Goal: Contribute content: Add original content to the website for others to see

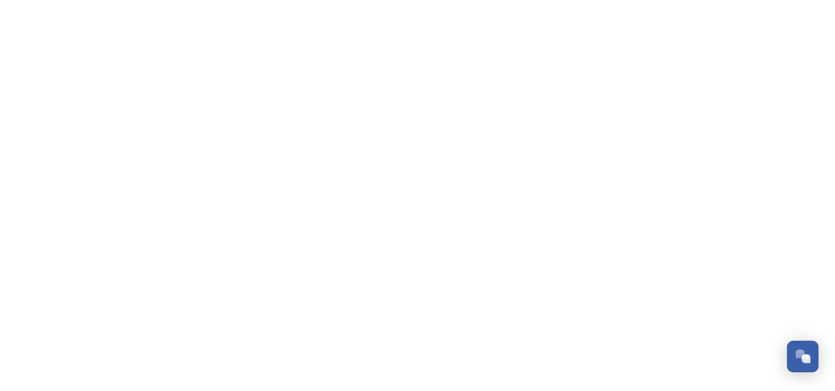
scroll to position [325, 0]
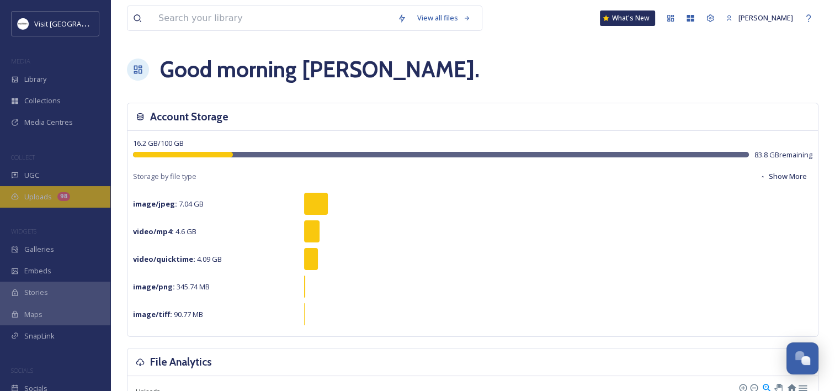
click at [25, 197] on span "Uploads" at bounding box center [38, 197] width 28 height 10
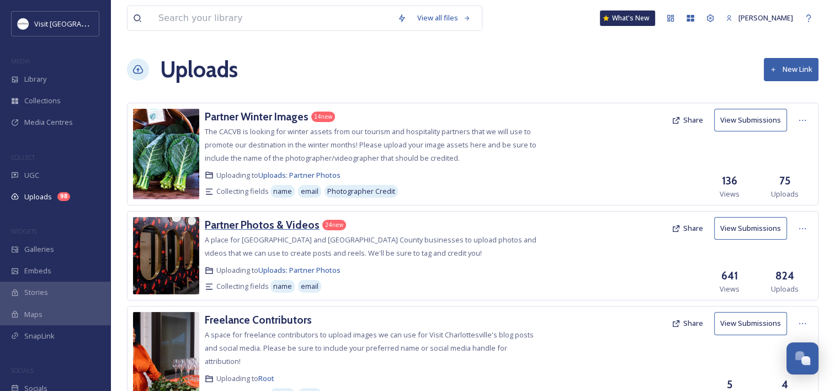
click at [231, 225] on h3 "Partner Photos & Videos" at bounding box center [262, 224] width 115 height 13
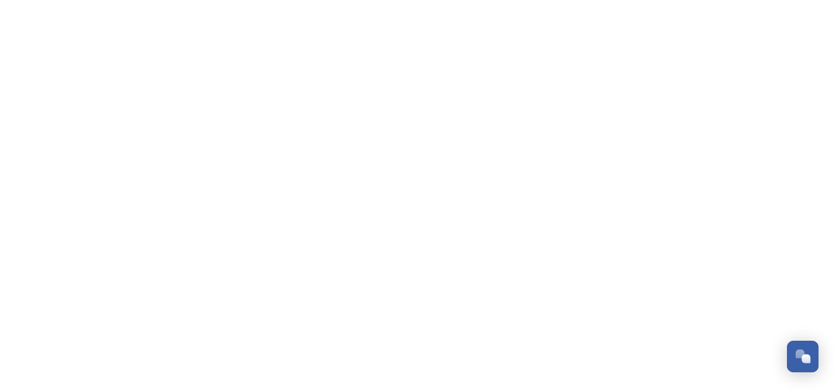
scroll to position [325, 0]
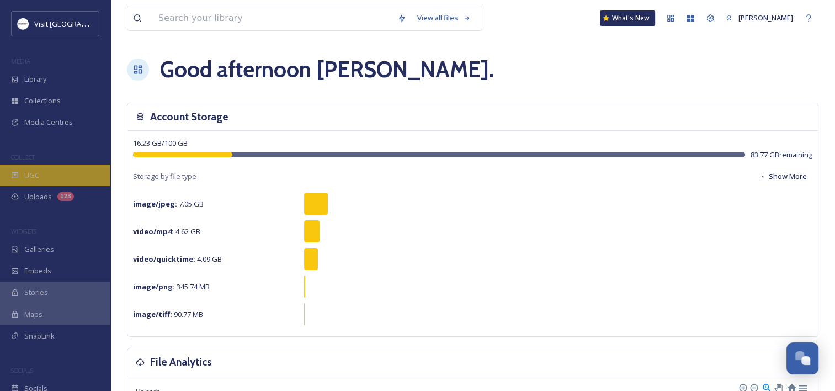
click at [45, 168] on div "UGC" at bounding box center [55, 176] width 110 height 22
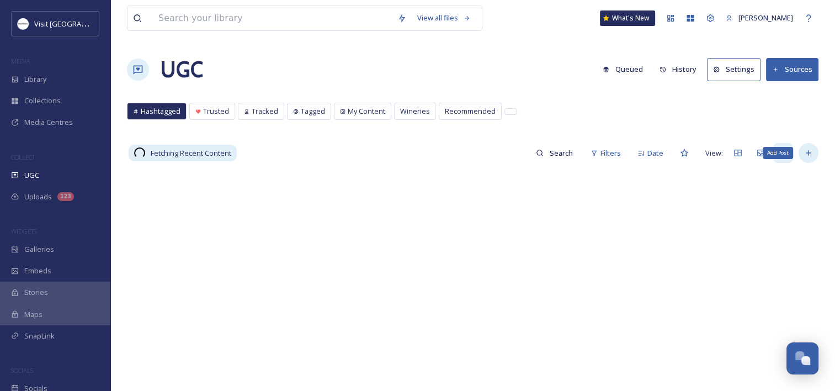
click at [813, 154] on div "Add Post" at bounding box center [809, 153] width 20 height 20
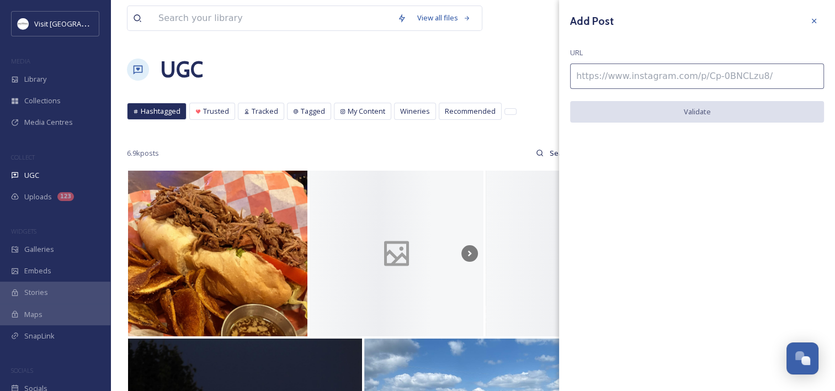
click at [629, 84] on input at bounding box center [697, 75] width 254 height 25
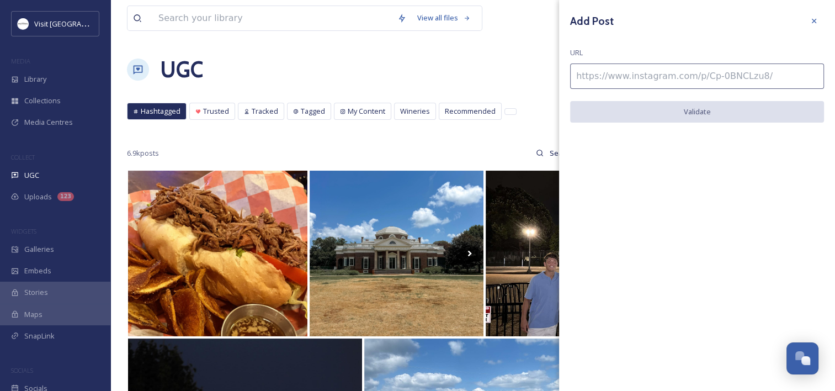
paste input "https://www.instagram.com/p/DNKLC-0Mqis/"
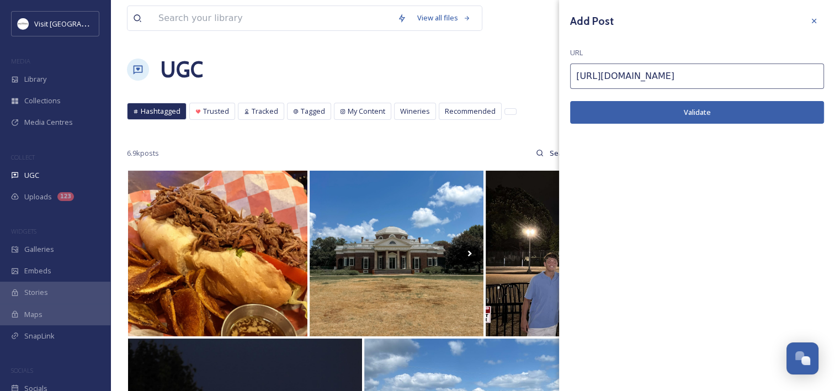
type input "https://www.instagram.com/p/DNKLC-0Mqis/"
click at [640, 114] on button "Validate" at bounding box center [697, 112] width 254 height 23
click at [682, 109] on button "Add Post" at bounding box center [697, 112] width 254 height 23
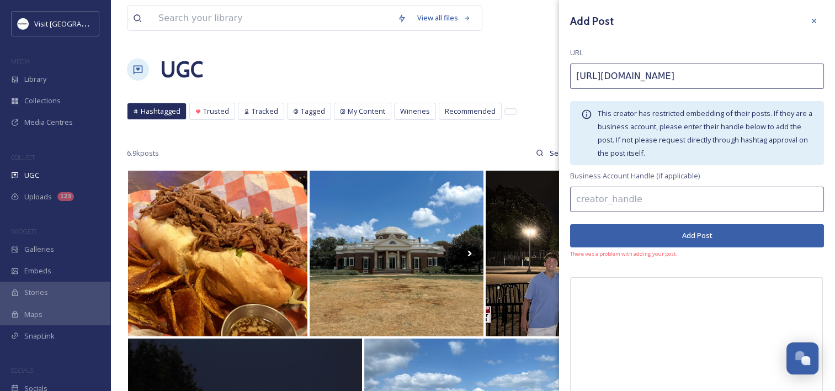
click at [649, 204] on input at bounding box center [697, 199] width 254 height 25
paste input "wanderful_grad_lens"
type input "wanderful_grad_lens"
click at [667, 234] on button "Add Post" at bounding box center [697, 235] width 254 height 23
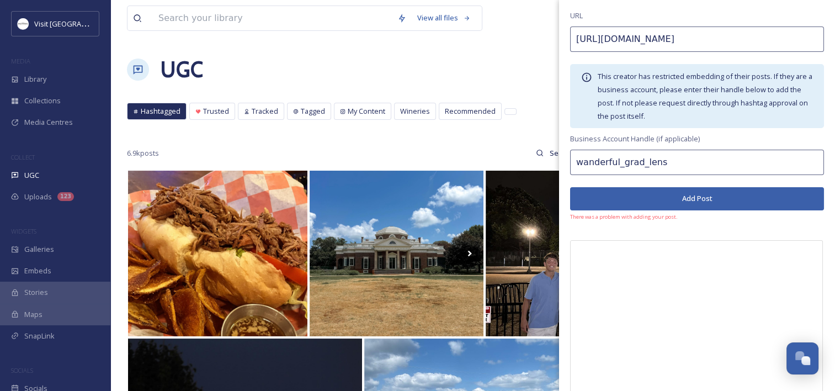
scroll to position [55, 0]
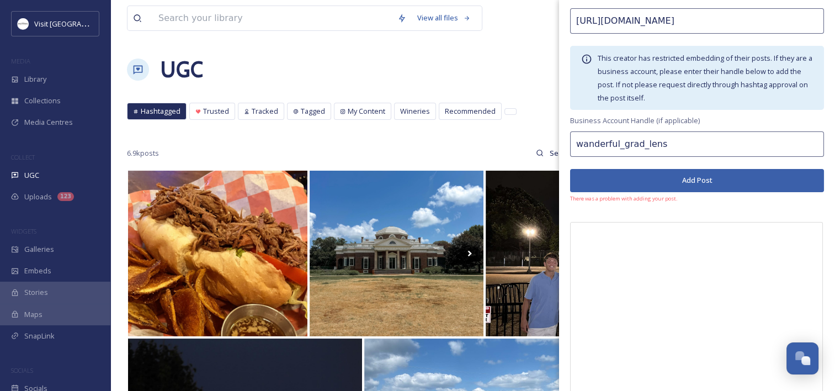
click at [660, 176] on button "Add Post" at bounding box center [697, 180] width 254 height 23
click at [682, 146] on input "wanderful_grad_lens" at bounding box center [697, 143] width 254 height 25
click at [575, 148] on input "wanderful_grad_lens" at bounding box center [697, 143] width 254 height 25
click at [634, 175] on button "Add Post" at bounding box center [697, 180] width 254 height 23
click at [649, 29] on input "https://www.instagram.com/p/DNKLC-0Mqis/" at bounding box center [697, 20] width 254 height 25
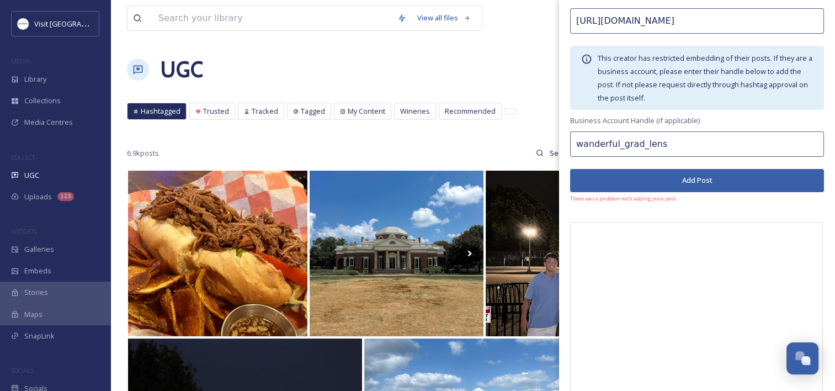
drag, startPoint x: 773, startPoint y: 15, endPoint x: 777, endPoint y: 20, distance: 6.6
click at [773, 15] on input "https://www.instagram.com/p/DNKLC-0Mqis/" at bounding box center [697, 20] width 254 height 25
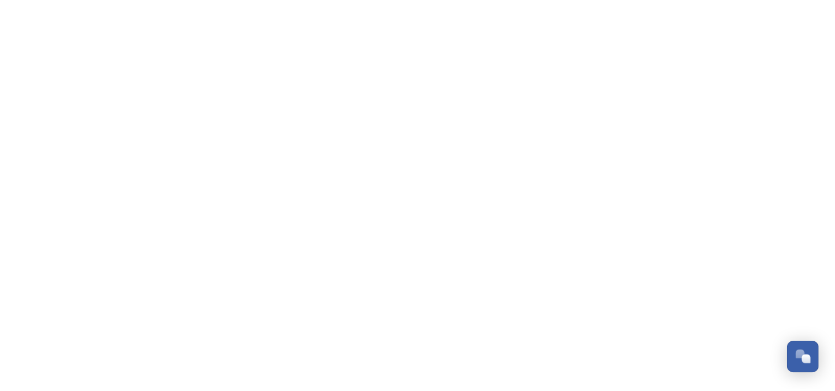
scroll to position [325, 0]
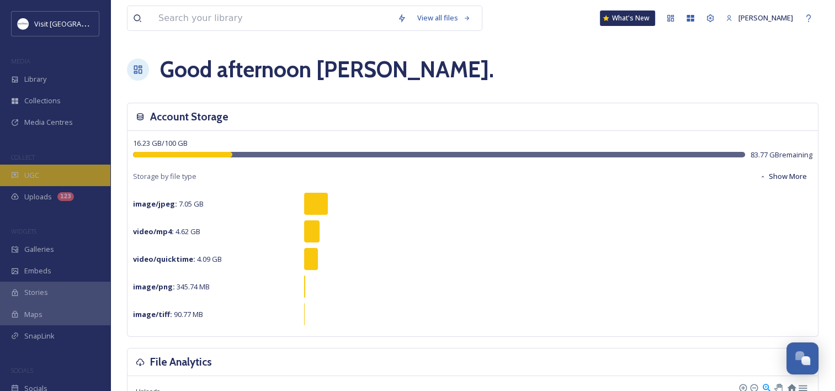
click at [40, 168] on div "UGC" at bounding box center [55, 176] width 110 height 22
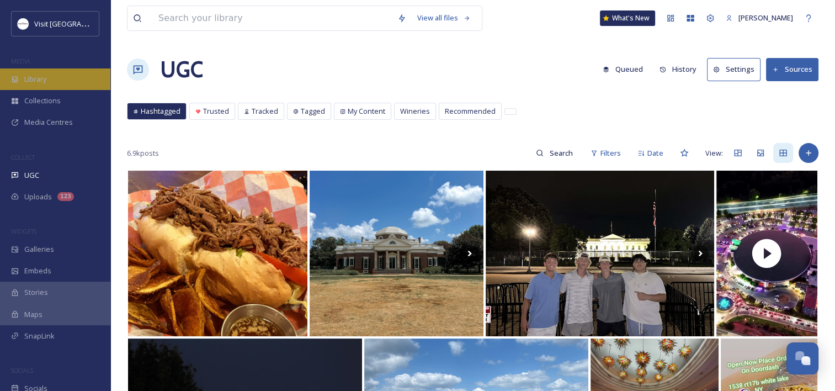
click at [92, 77] on div "Library" at bounding box center [55, 79] width 110 height 22
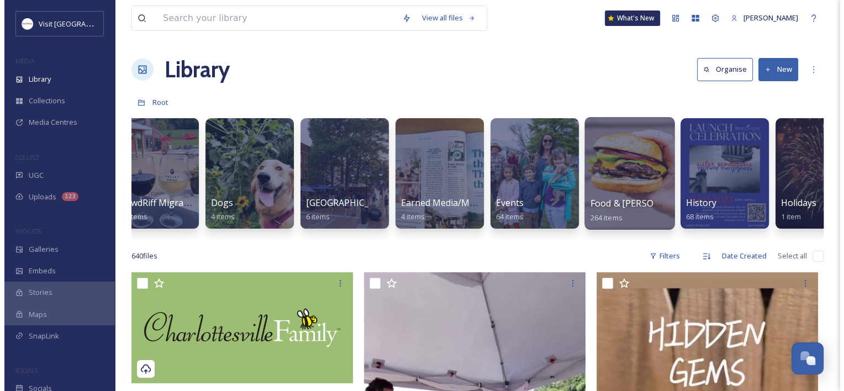
scroll to position [0, 617]
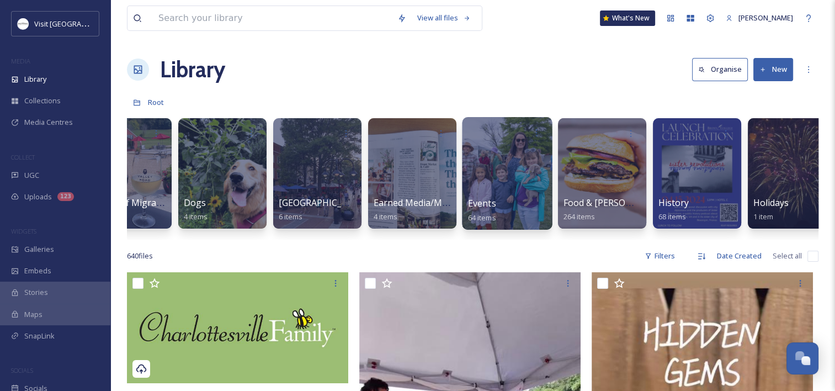
click at [472, 206] on span "Events" at bounding box center [482, 203] width 28 height 12
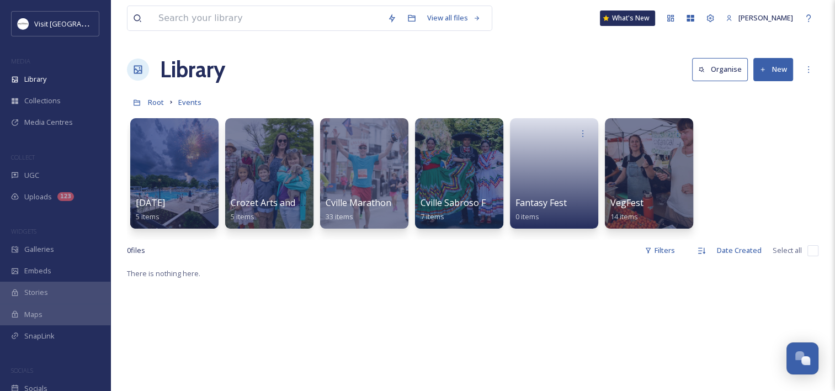
click at [777, 65] on button "New" at bounding box center [774, 69] width 40 height 23
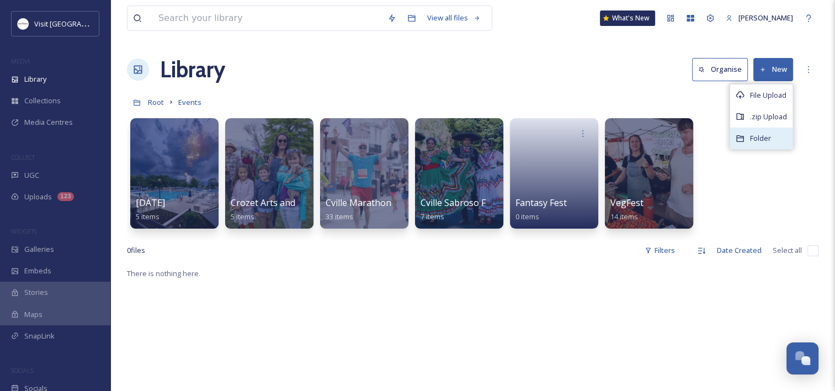
click at [760, 133] on span "Folder" at bounding box center [760, 138] width 21 height 10
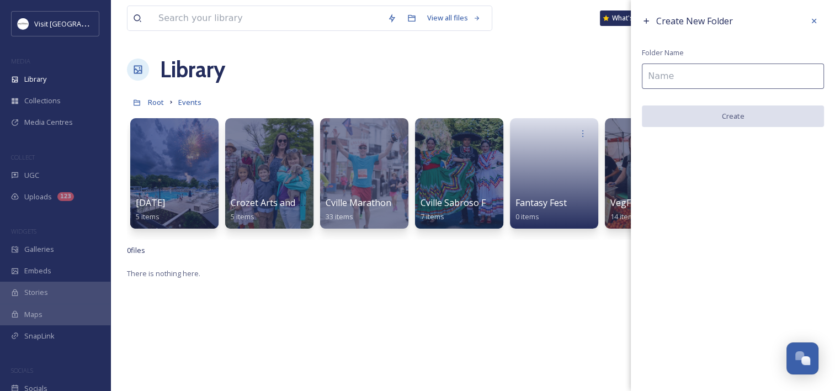
click at [702, 86] on input at bounding box center [733, 75] width 182 height 25
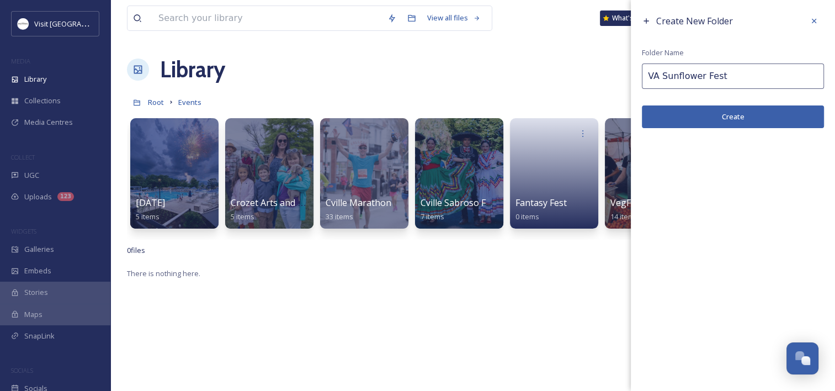
type input "VA Sunflower Fest"
click at [719, 115] on button "Create" at bounding box center [733, 116] width 182 height 23
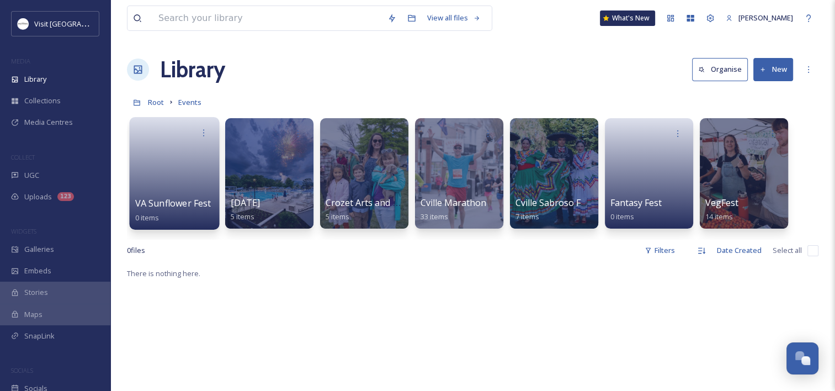
click at [145, 174] on link at bounding box center [174, 170] width 79 height 54
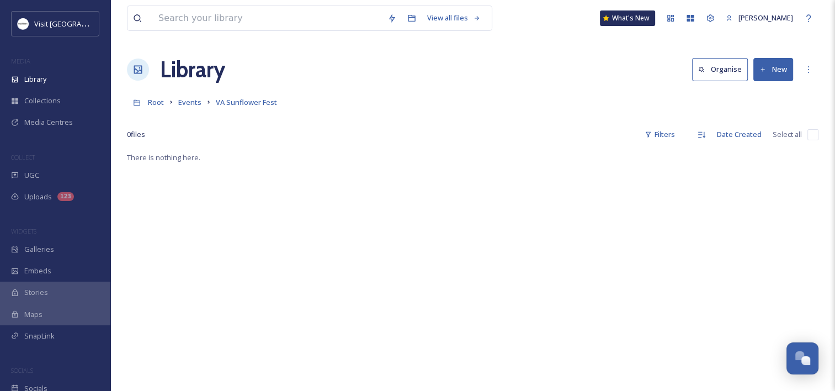
click at [784, 63] on button "New" at bounding box center [774, 69] width 40 height 23
click at [747, 97] on div "File Upload" at bounding box center [761, 95] width 62 height 22
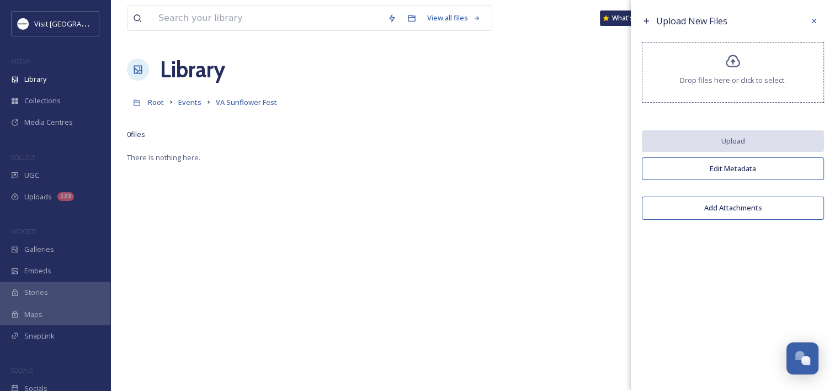
click at [709, 75] on span "Drop files here or click to select." at bounding box center [733, 80] width 106 height 10
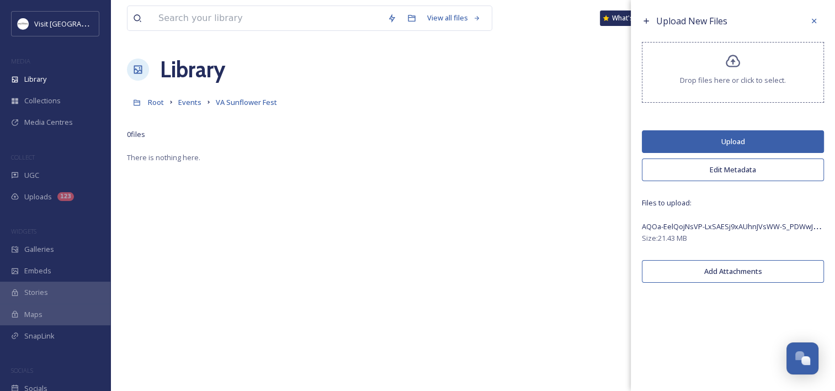
click at [725, 133] on button "Upload" at bounding box center [733, 141] width 182 height 23
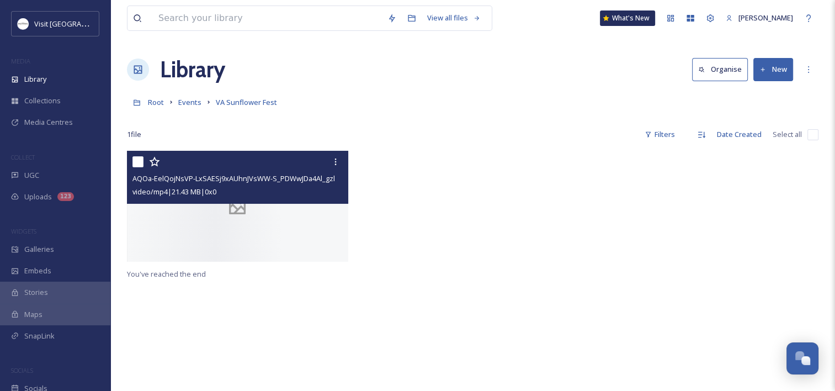
click at [225, 255] on div at bounding box center [237, 206] width 221 height 111
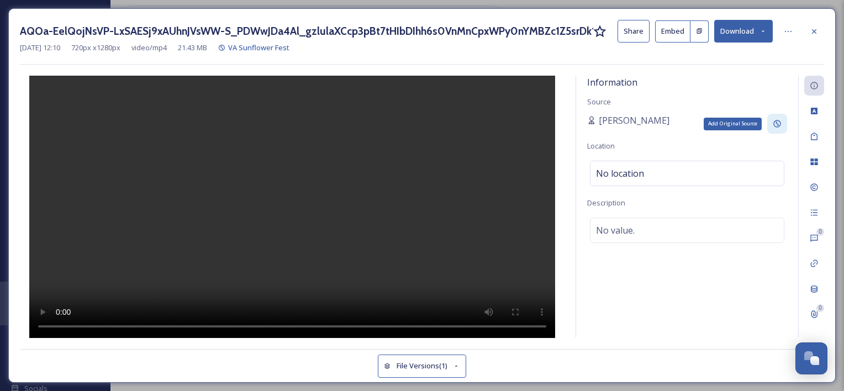
click at [777, 118] on div "Add Original Source" at bounding box center [777, 124] width 20 height 20
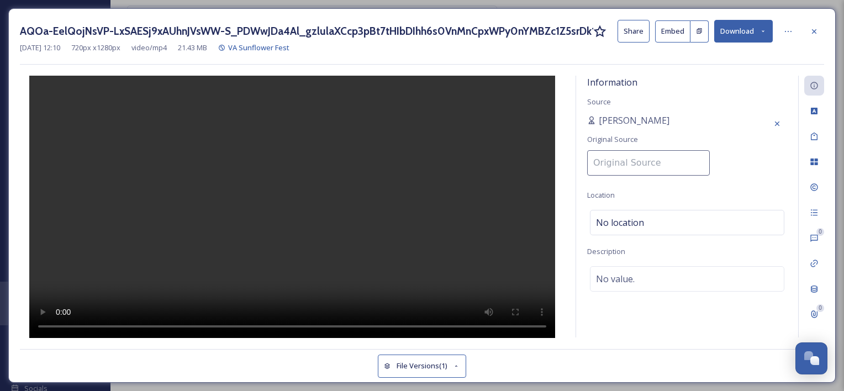
click at [614, 168] on input at bounding box center [648, 162] width 123 height 25
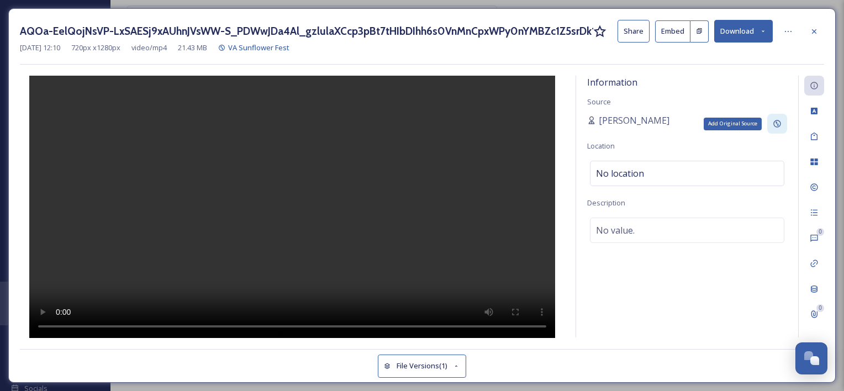
click at [782, 117] on div "Add Original Source" at bounding box center [777, 124] width 20 height 20
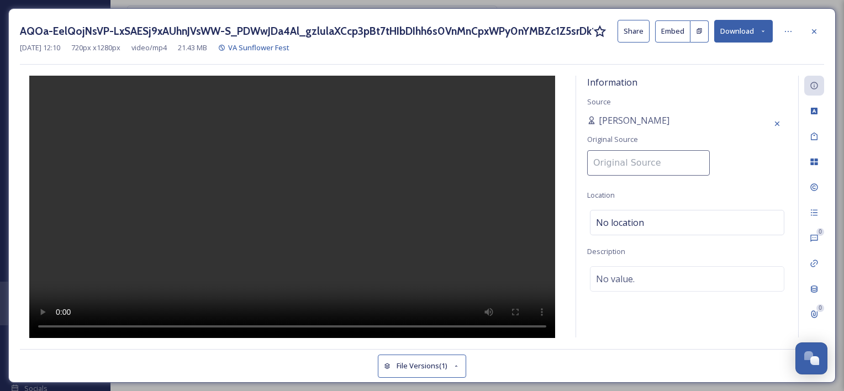
drag, startPoint x: 646, startPoint y: 151, endPoint x: 646, endPoint y: 157, distance: 6.1
click at [646, 152] on input at bounding box center [648, 162] width 123 height 25
type input "wanderful_grad_lens"
click at [535, 157] on div at bounding box center [292, 207] width 544 height 262
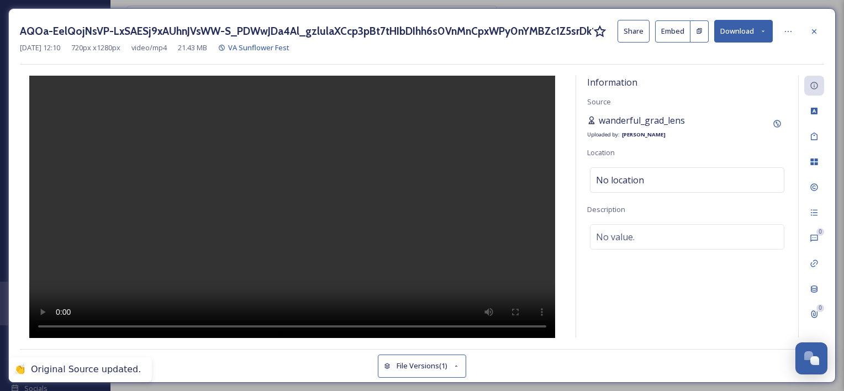
click at [647, 118] on span "wanderful_grad_lens" at bounding box center [641, 120] width 86 height 13
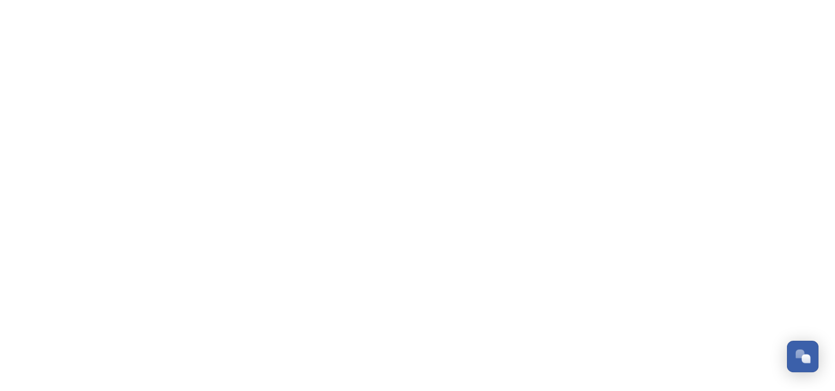
scroll to position [325, 0]
